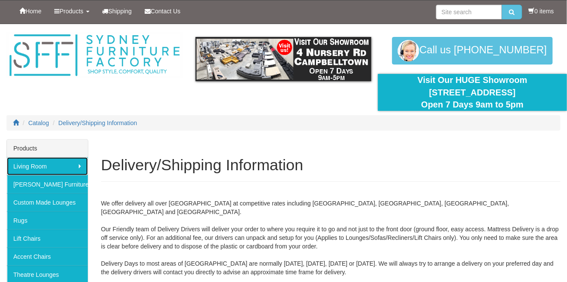
click at [77, 163] on link "Living Room" at bounding box center [47, 166] width 81 height 18
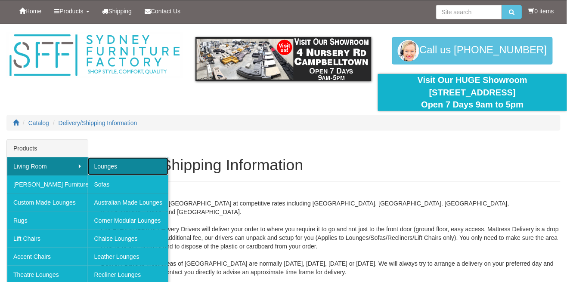
click at [119, 171] on link "Lounges" at bounding box center [128, 166] width 81 height 18
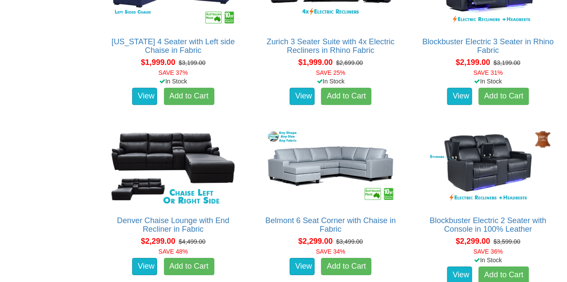
scroll to position [1458, 0]
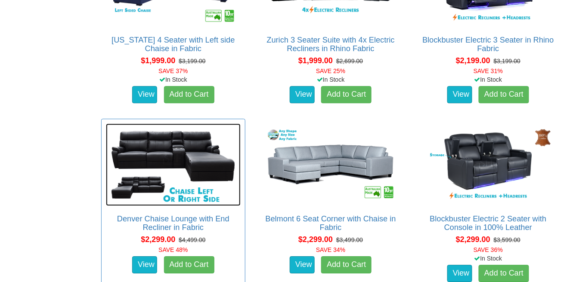
click at [199, 151] on img at bounding box center [173, 164] width 135 height 83
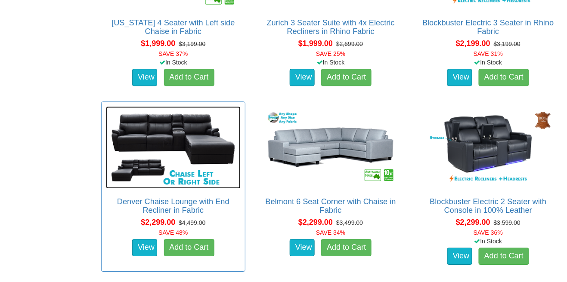
scroll to position [1499, 0]
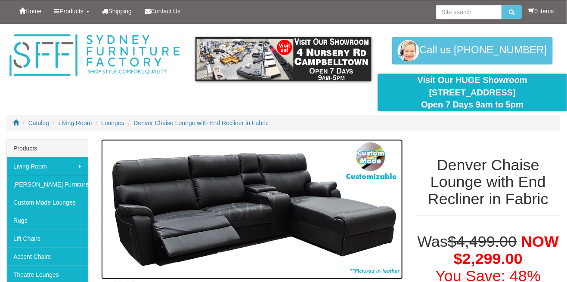
click at [340, 204] on img at bounding box center [252, 209] width 302 height 140
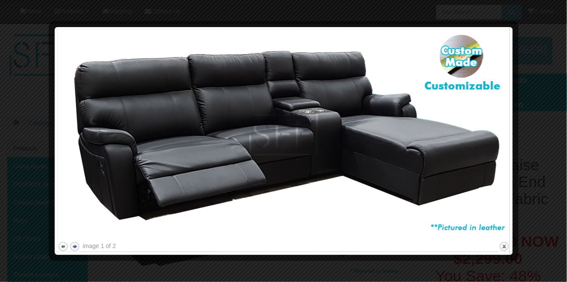
click at [79, 246] on button "next" at bounding box center [74, 246] width 11 height 11
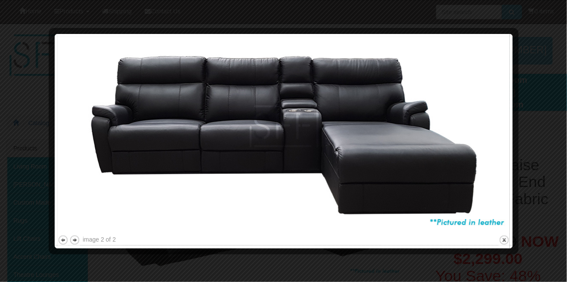
click at [542, 188] on div at bounding box center [283, 141] width 567 height 282
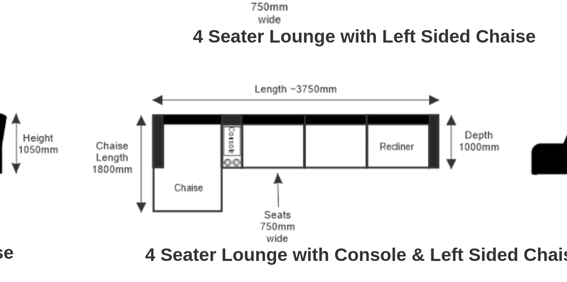
scroll to position [850, 0]
